Goal: Transaction & Acquisition: Book appointment/travel/reservation

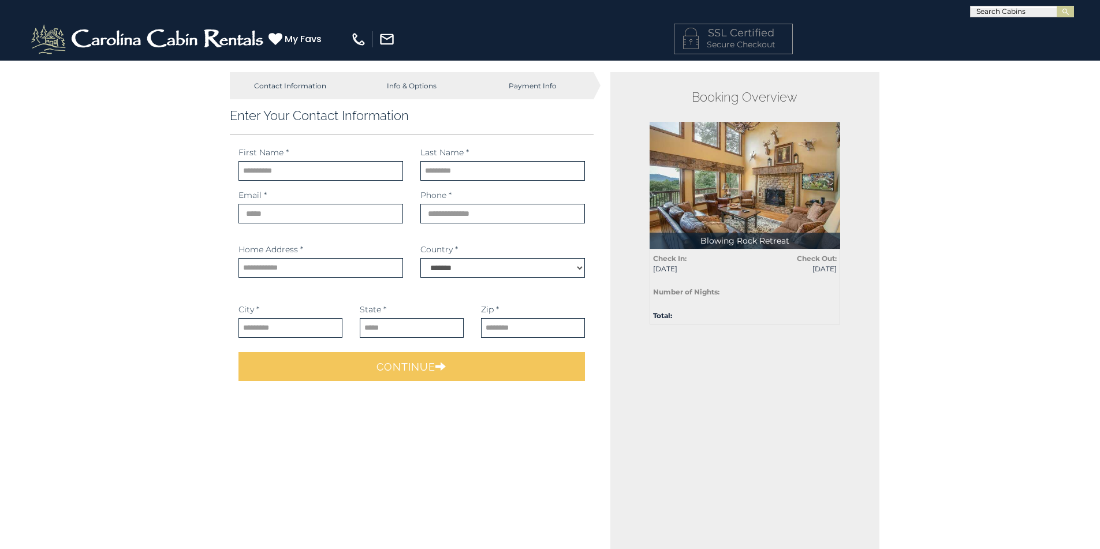
select select "*********"
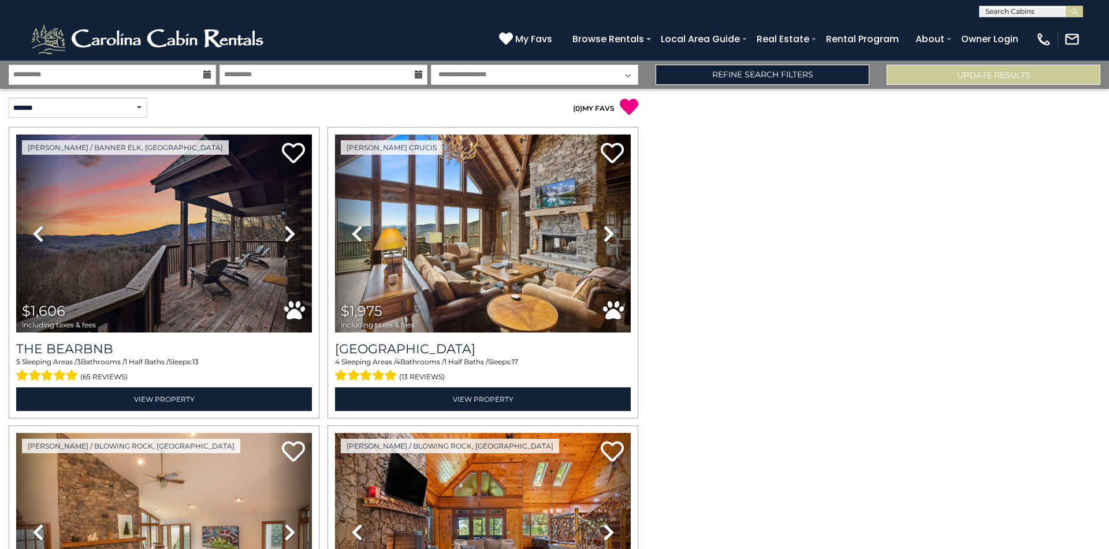
select select "*"
